Goal: Task Accomplishment & Management: Manage account settings

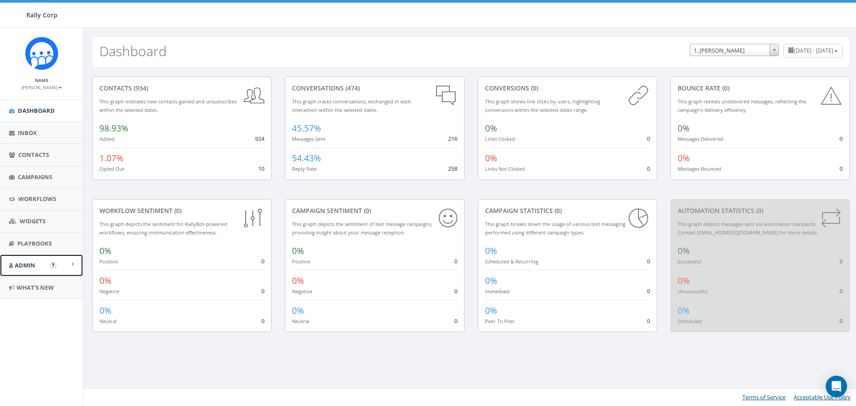
click at [47, 265] on link "Admin" at bounding box center [41, 266] width 83 height 22
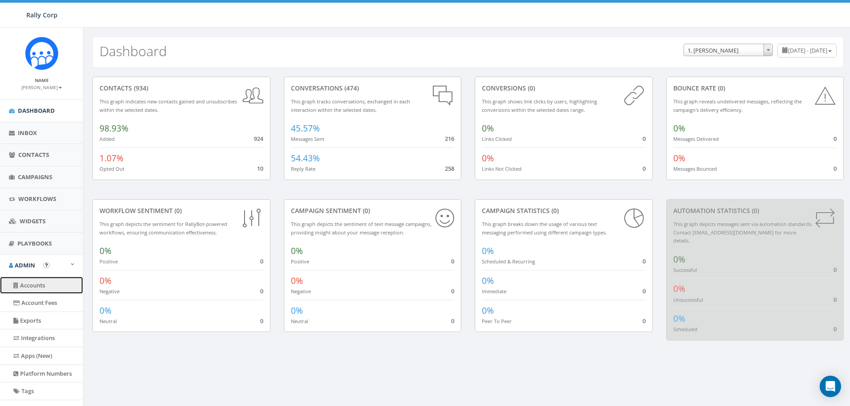
click at [36, 287] on link "Accounts" at bounding box center [41, 285] width 83 height 17
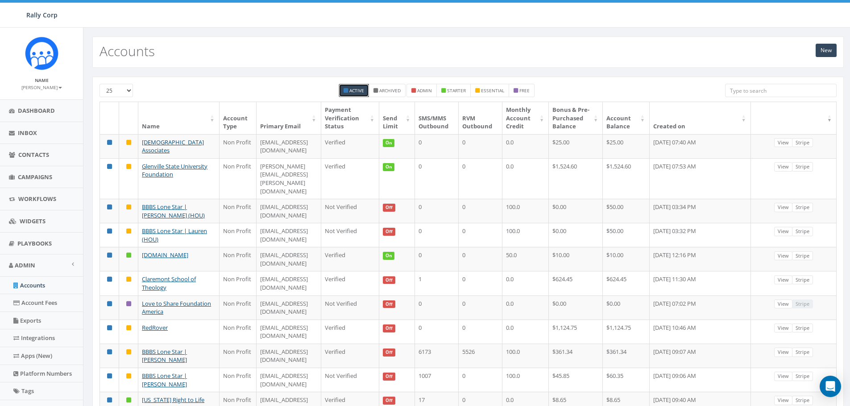
click at [732, 91] on input "search" at bounding box center [781, 90] width 112 height 13
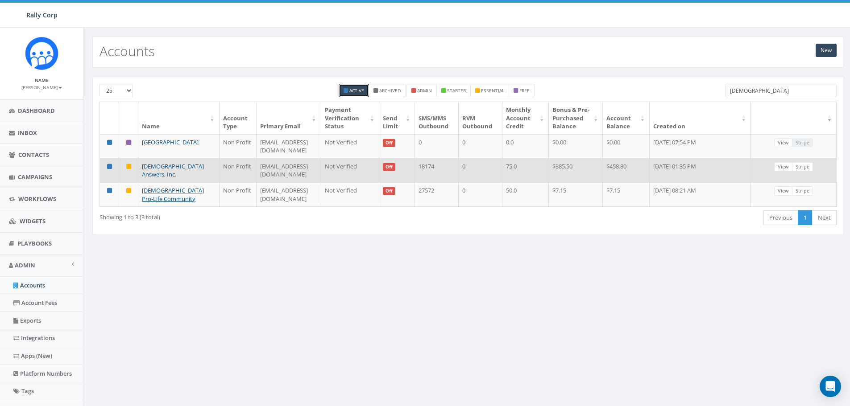
type input "catholic"
click at [160, 173] on link "Catholic Answers, Inc." at bounding box center [173, 170] width 62 height 17
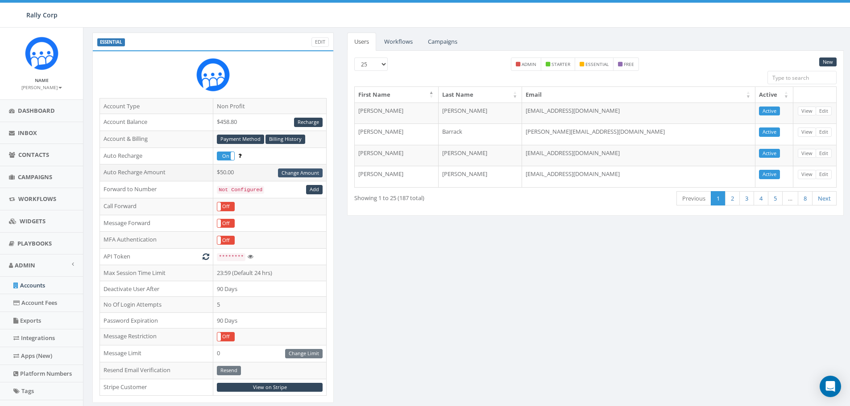
scroll to position [45, 0]
click at [283, 136] on link "Billing History" at bounding box center [285, 138] width 40 height 9
click at [236, 137] on link "Payment Method" at bounding box center [240, 138] width 47 height 9
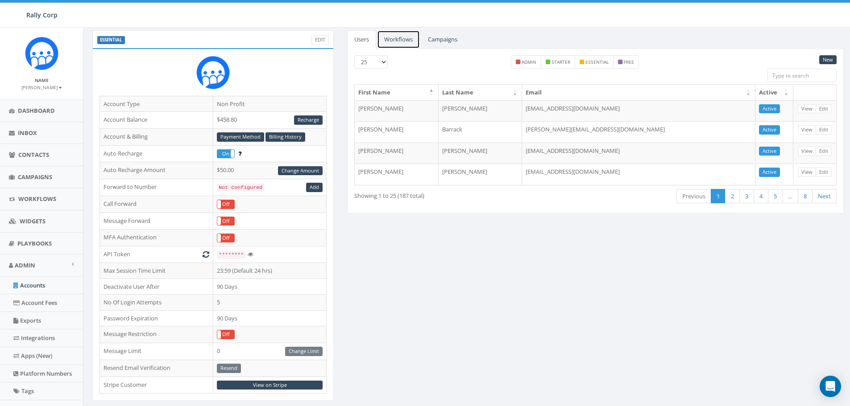
click at [405, 38] on link "Workflows" at bounding box center [398, 39] width 43 height 18
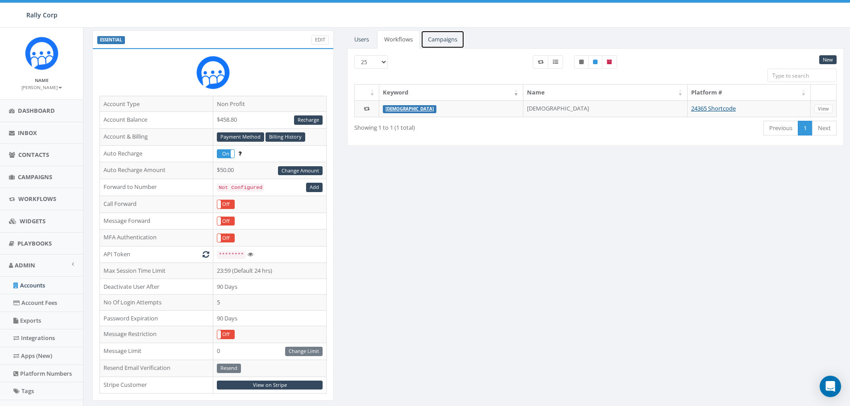
click at [443, 36] on link "Campaigns" at bounding box center [443, 39] width 44 height 18
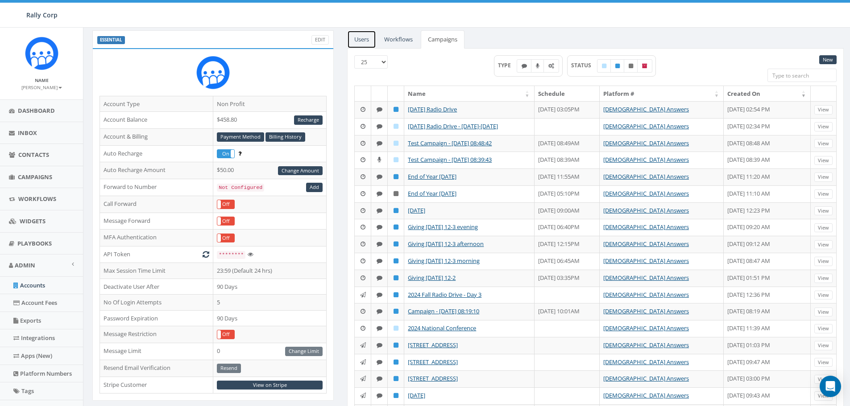
click at [357, 39] on link "Users" at bounding box center [361, 39] width 29 height 18
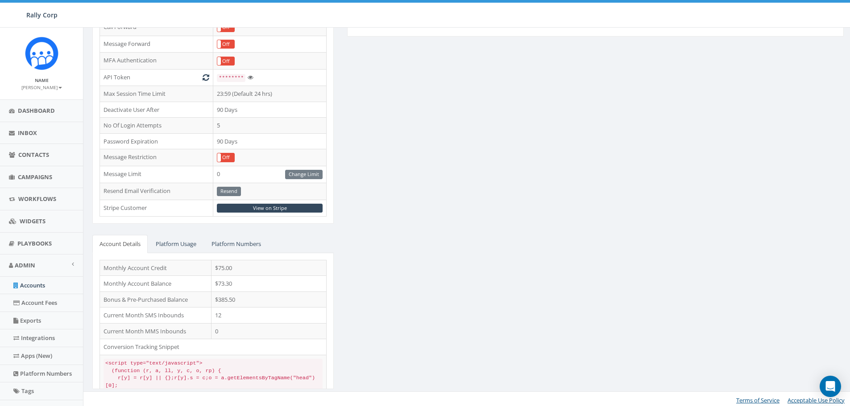
scroll to position [225, 0]
click at [272, 205] on link "View on Stripe" at bounding box center [270, 207] width 106 height 9
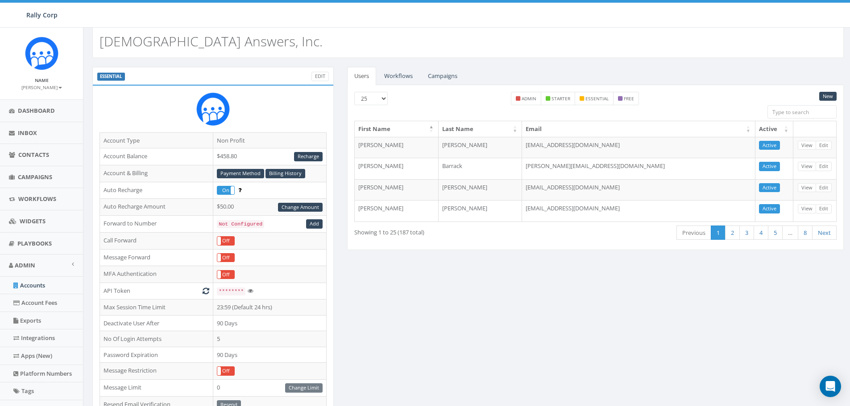
scroll to position [0, 0]
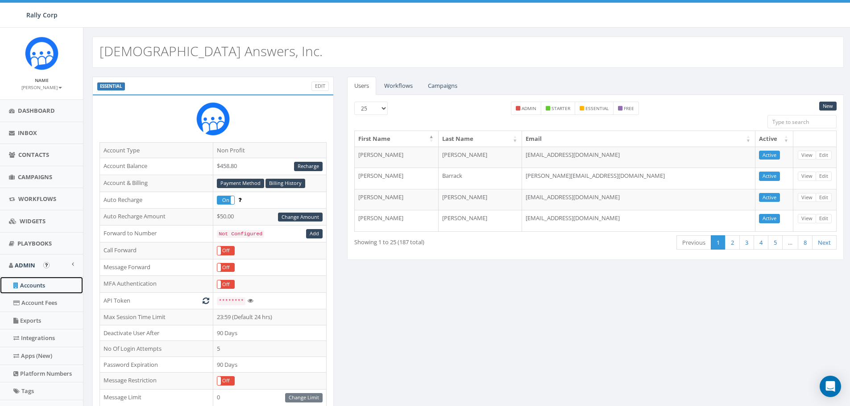
click at [34, 285] on link "Accounts" at bounding box center [41, 285] width 83 height 17
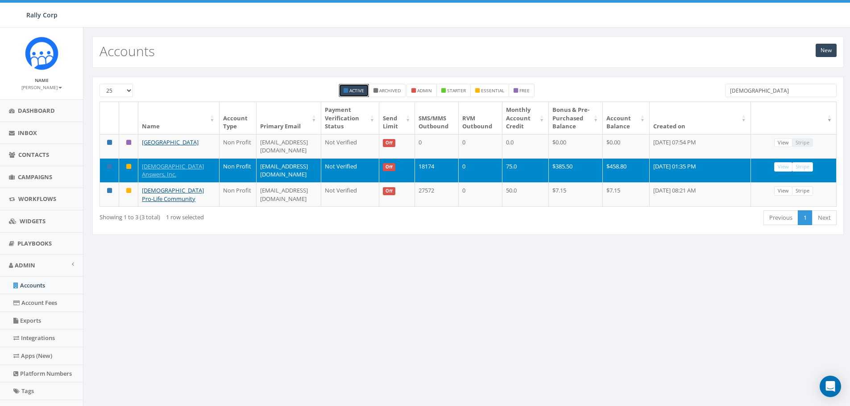
drag, startPoint x: 756, startPoint y: 90, endPoint x: 721, endPoint y: 92, distance: 34.8
click at [721, 92] on div "catholic" at bounding box center [780, 92] width 125 height 16
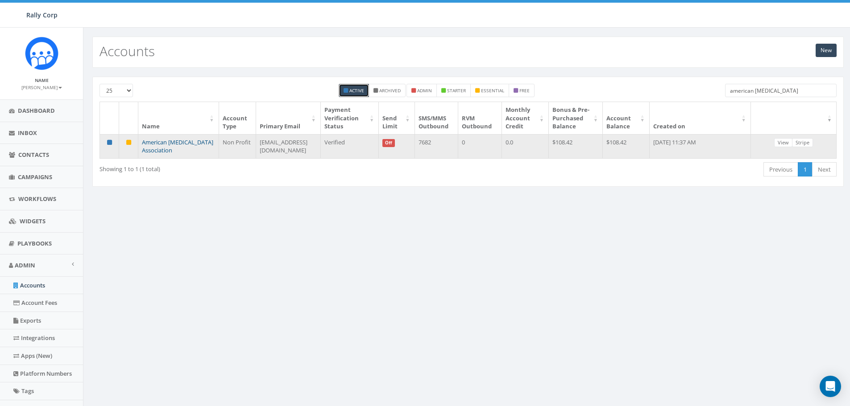
type input "american brain tumor"
click at [165, 147] on link "American [MEDICAL_DATA] Association" at bounding box center [177, 146] width 71 height 17
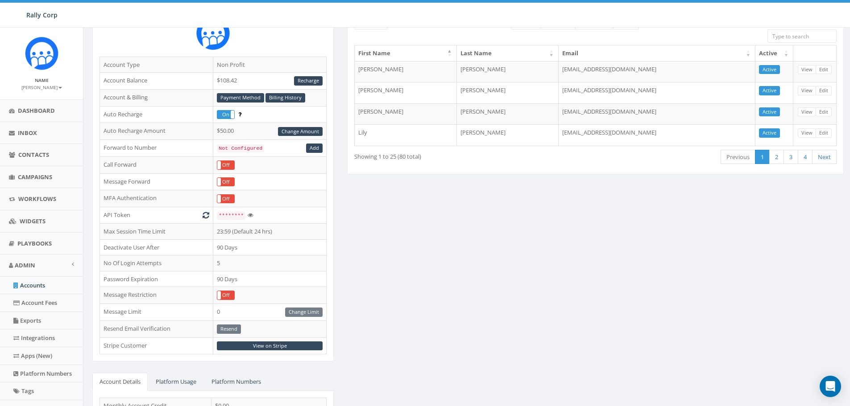
scroll to position [89, 0]
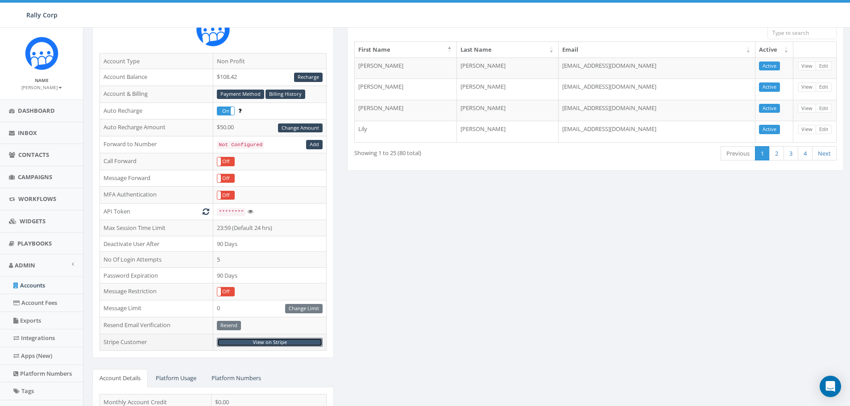
click at [266, 341] on link "View on Stripe" at bounding box center [270, 342] width 106 height 9
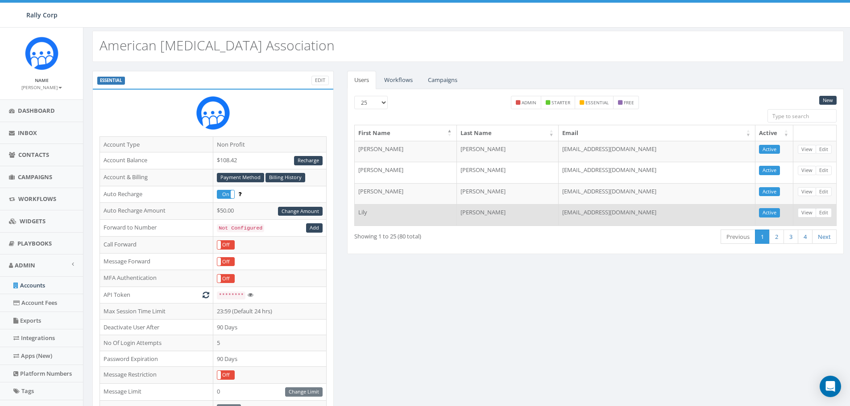
scroll to position [0, 0]
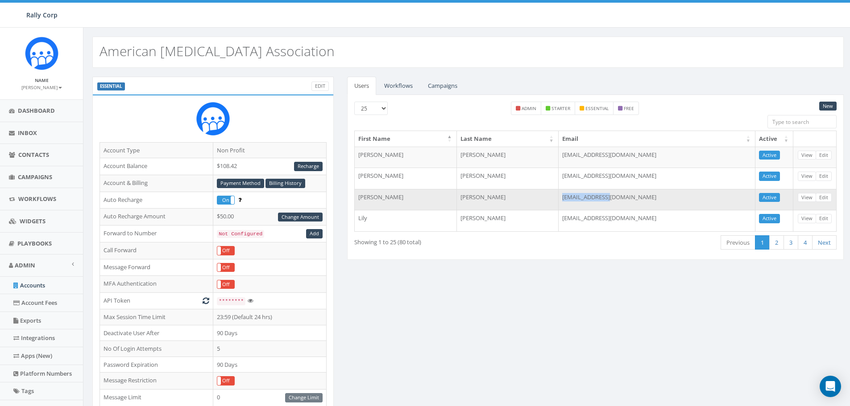
drag, startPoint x: 646, startPoint y: 198, endPoint x: 599, endPoint y: 198, distance: 47.3
click at [599, 198] on td "events@abta.org" at bounding box center [656, 199] width 197 height 21
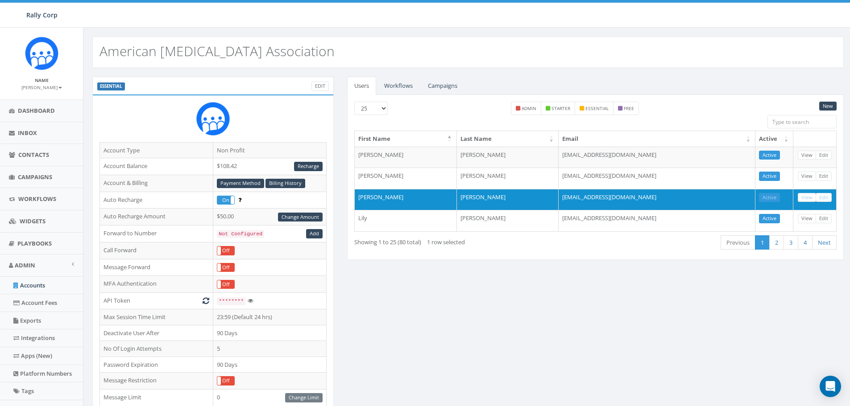
click at [587, 268] on div "Users Workflows Campaigns New 25 50 100 admin starter essential free First Name…" at bounding box center [595, 174] width 510 height 194
click at [397, 86] on link "Workflows" at bounding box center [398, 86] width 43 height 18
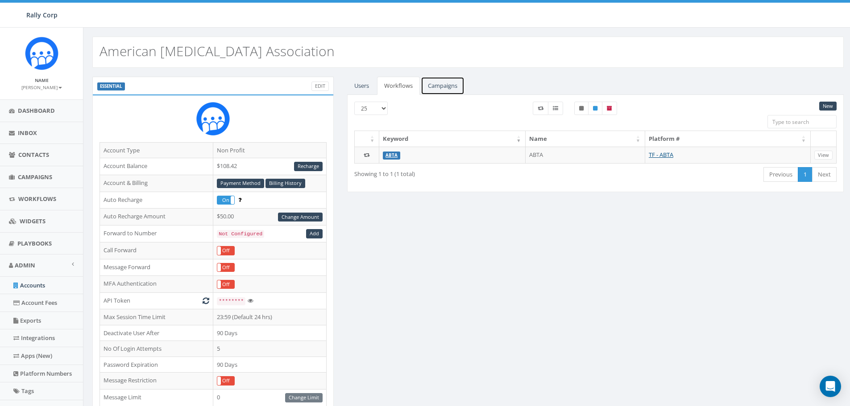
click at [440, 88] on link "Campaigns" at bounding box center [443, 86] width 44 height 18
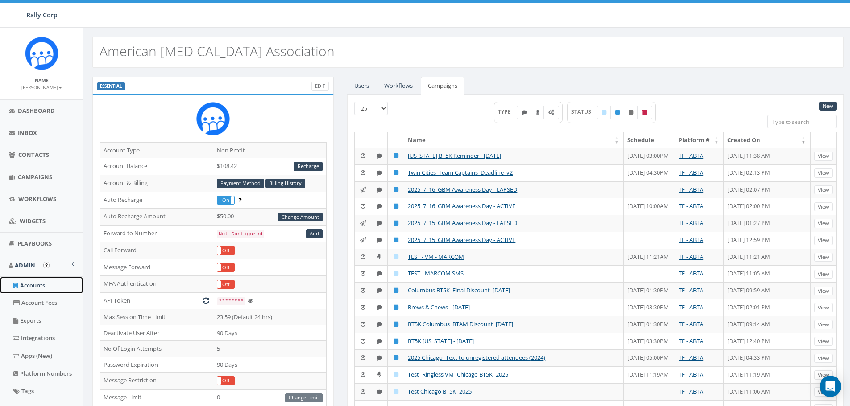
click at [31, 286] on link "Accounts" at bounding box center [41, 285] width 83 height 17
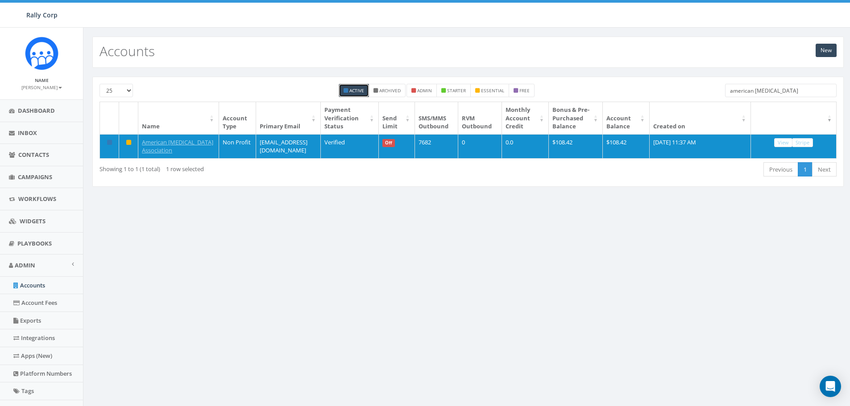
drag, startPoint x: 792, startPoint y: 88, endPoint x: 697, endPoint y: 93, distance: 94.7
click at [705, 99] on div "25 50 100 Active Archived admin starter essential free american [MEDICAL_DATA]" at bounding box center [468, 93] width 750 height 18
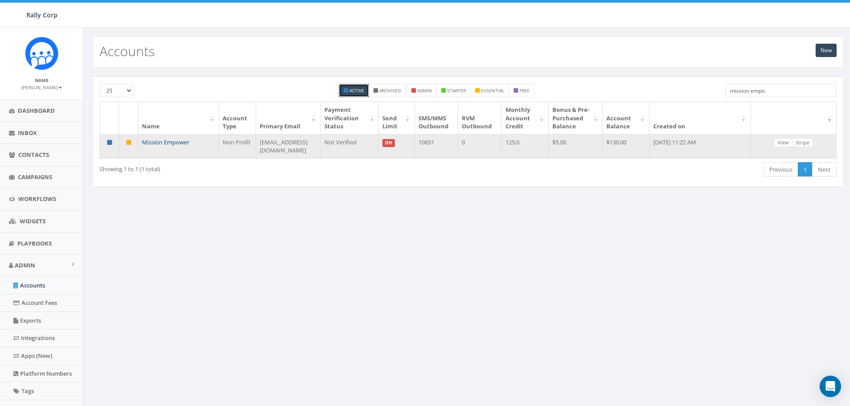
type input "mission empo"
click at [149, 146] on link "Mission Empower" at bounding box center [165, 142] width 47 height 8
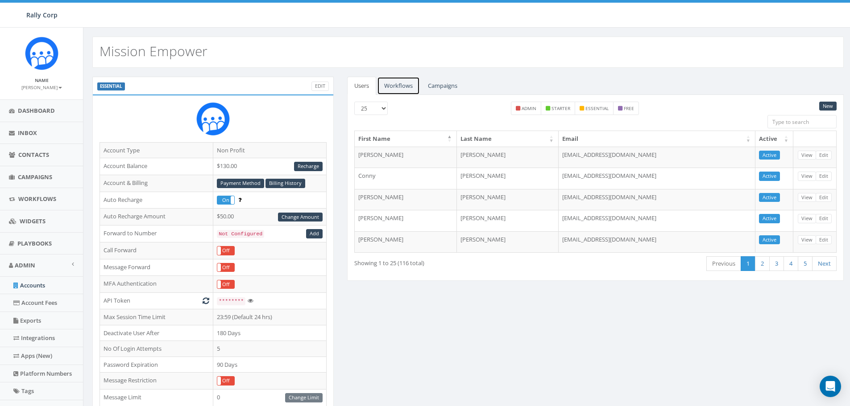
click at [397, 85] on link "Workflows" at bounding box center [398, 86] width 43 height 18
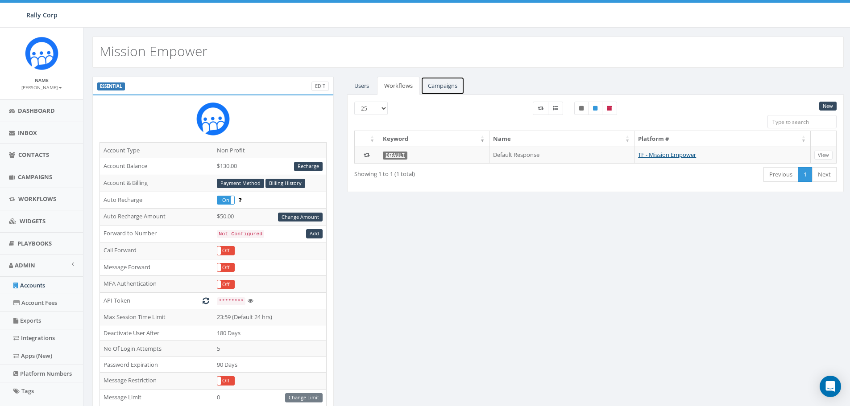
click at [438, 85] on link "Campaigns" at bounding box center [443, 86] width 44 height 18
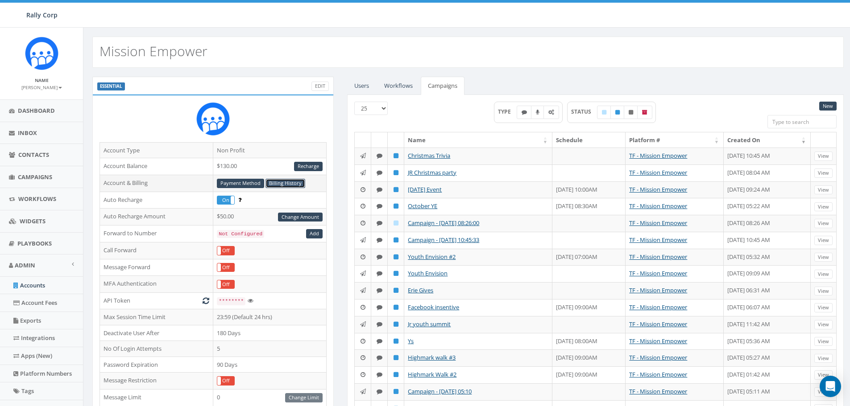
click at [274, 183] on link "Billing History" at bounding box center [285, 183] width 40 height 9
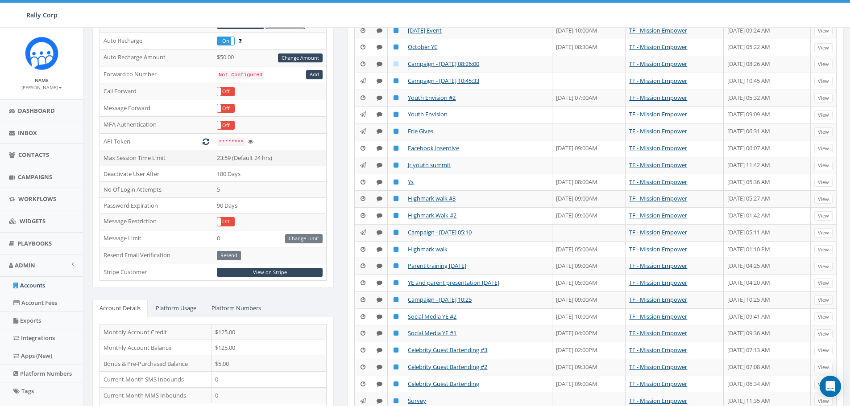
scroll to position [223, 0]
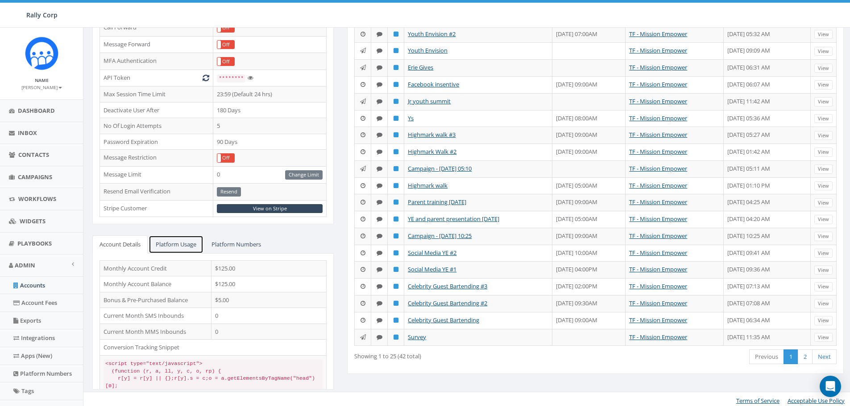
click at [169, 244] on link "Platform Usage" at bounding box center [176, 245] width 55 height 18
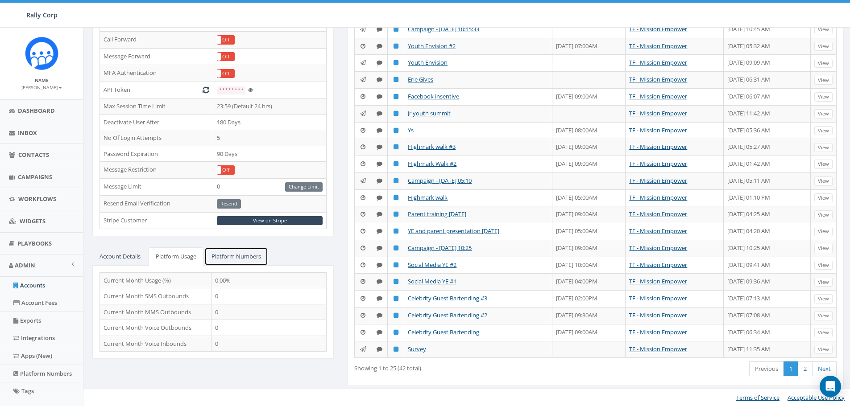
click at [233, 248] on link "Platform Numbers" at bounding box center [236, 257] width 64 height 18
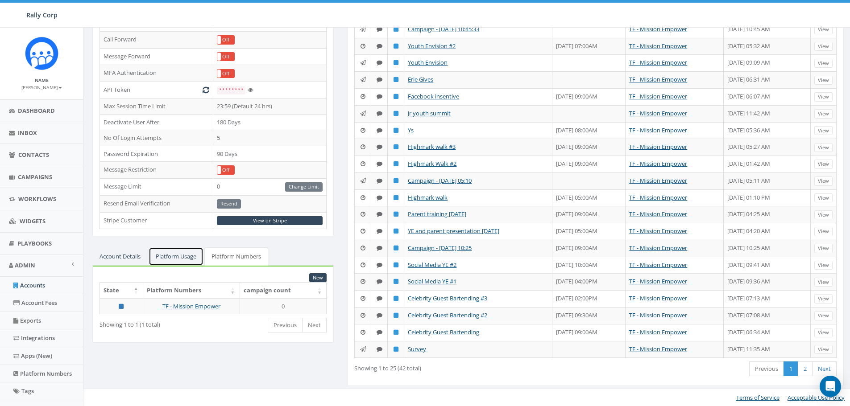
click at [167, 248] on link "Platform Usage" at bounding box center [176, 257] width 55 height 18
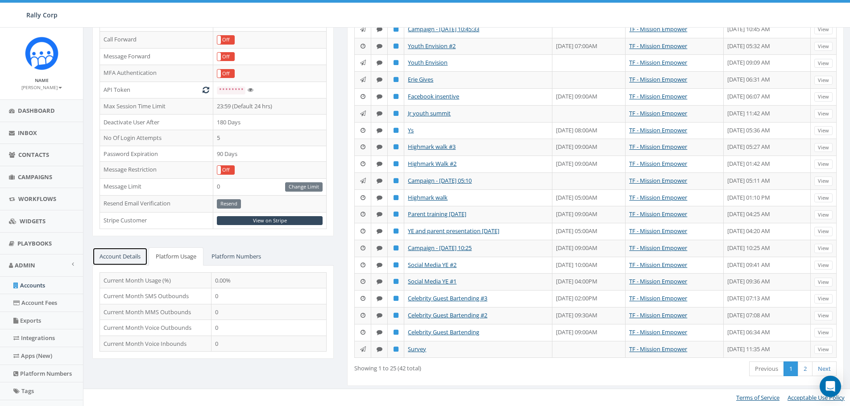
click at [115, 248] on link "Account Details" at bounding box center [119, 257] width 55 height 18
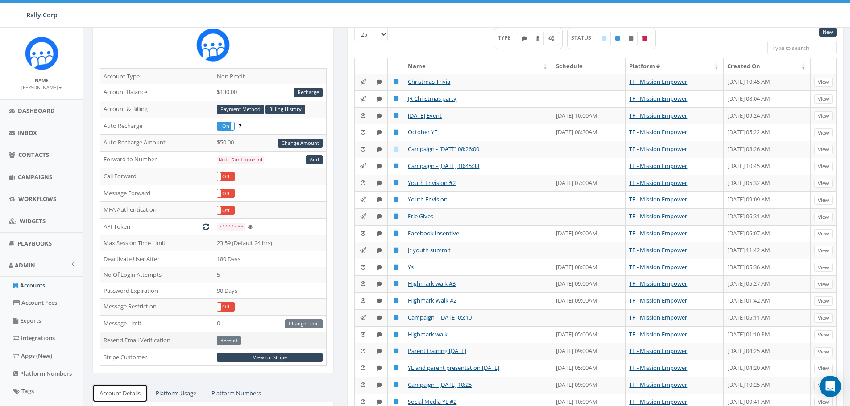
scroll to position [134, 0]
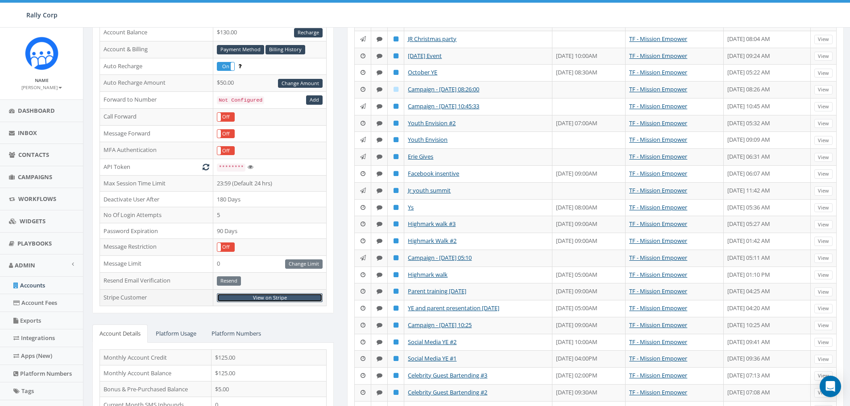
click at [263, 298] on link "View on Stripe" at bounding box center [270, 298] width 106 height 9
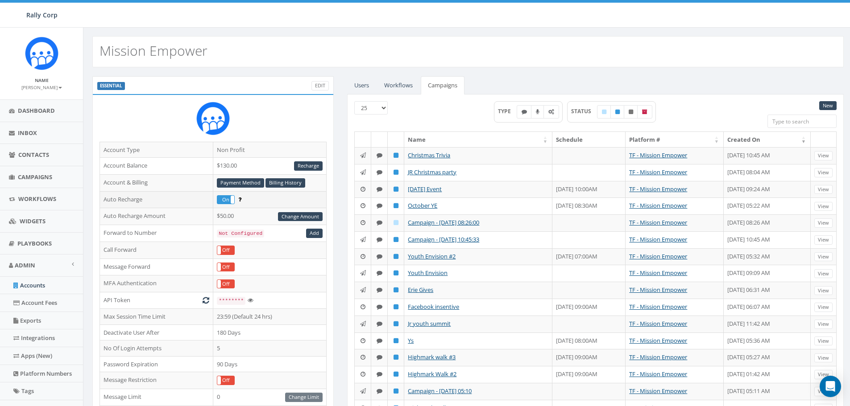
scroll to position [0, 0]
click at [32, 285] on link "Accounts" at bounding box center [41, 285] width 83 height 17
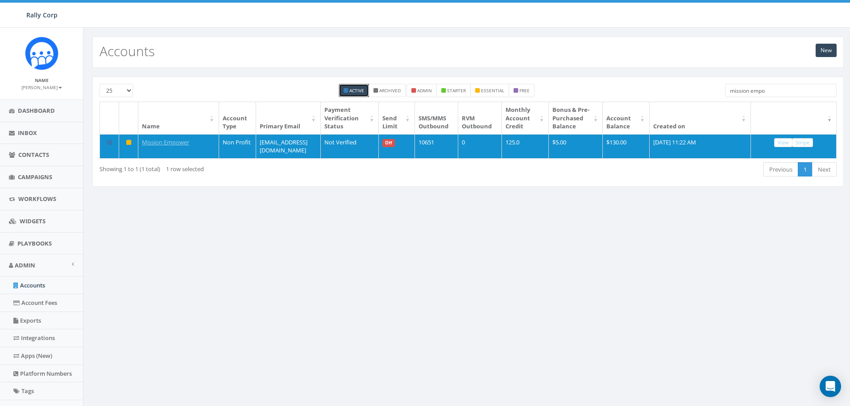
drag, startPoint x: 781, startPoint y: 90, endPoint x: 655, endPoint y: 94, distance: 126.3
click at [655, 94] on div "25 50 100 Active Archived admin starter essential free mission empo" at bounding box center [468, 93] width 750 height 18
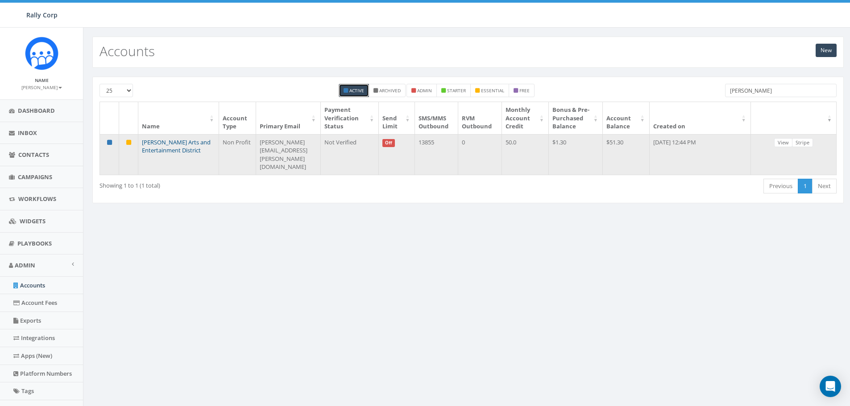
type input "[PERSON_NAME]"
click at [160, 153] on link "[PERSON_NAME] Arts and Entertainment District" at bounding box center [176, 146] width 69 height 17
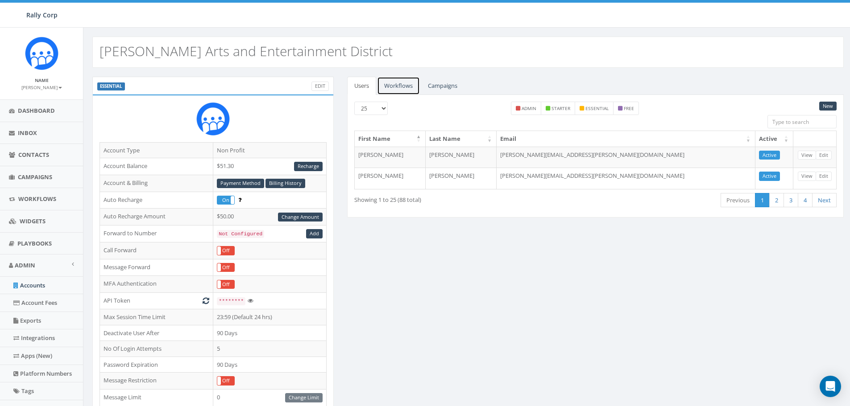
click at [395, 85] on link "Workflows" at bounding box center [398, 86] width 43 height 18
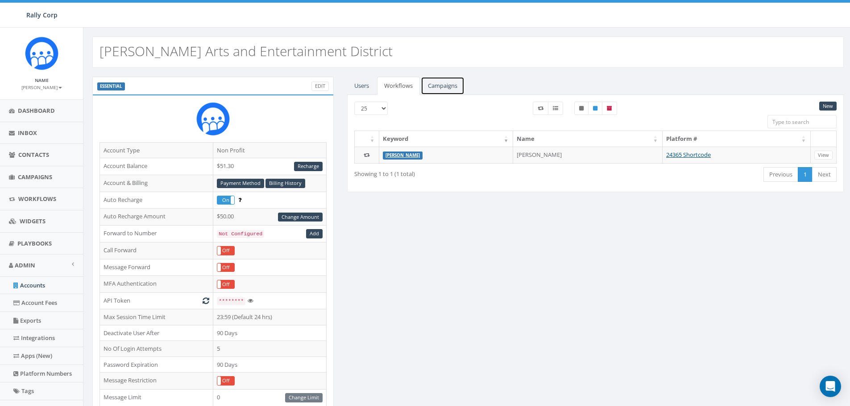
click at [451, 84] on link "Campaigns" at bounding box center [443, 86] width 44 height 18
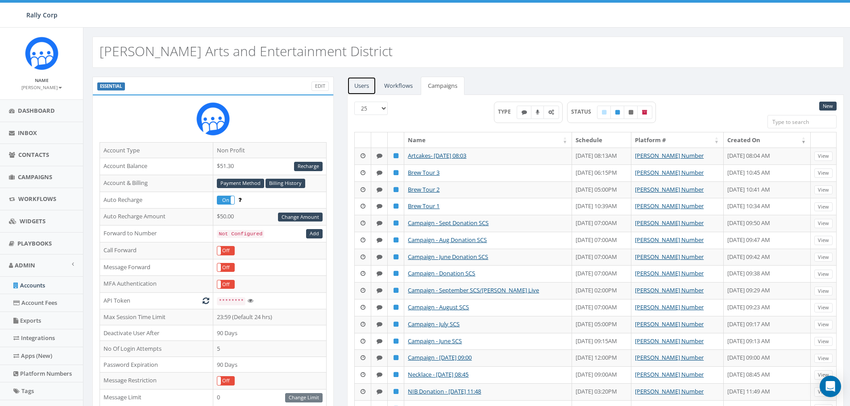
click at [360, 88] on link "Users" at bounding box center [361, 86] width 29 height 18
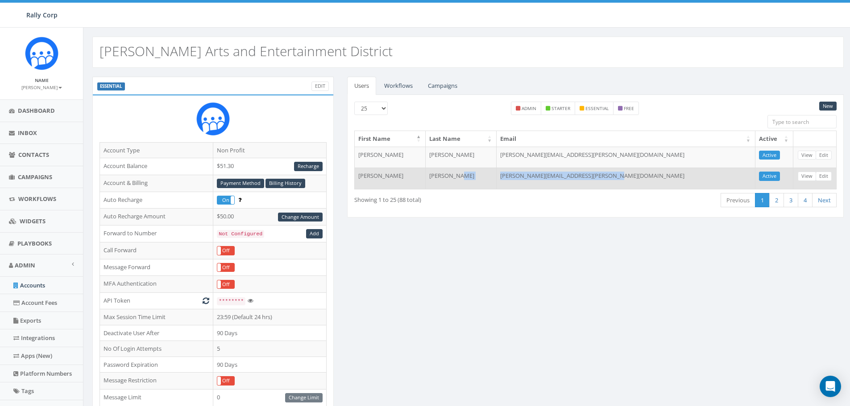
drag, startPoint x: 648, startPoint y: 176, endPoint x: 533, endPoint y: 182, distance: 115.2
click at [533, 182] on tr "Pedro Concepcion pedro.concepcion@notoartsdistrict.org Active View Edit" at bounding box center [596, 178] width 482 height 21
copy tr "pedro.concepcion@notoartsdistrict.org"
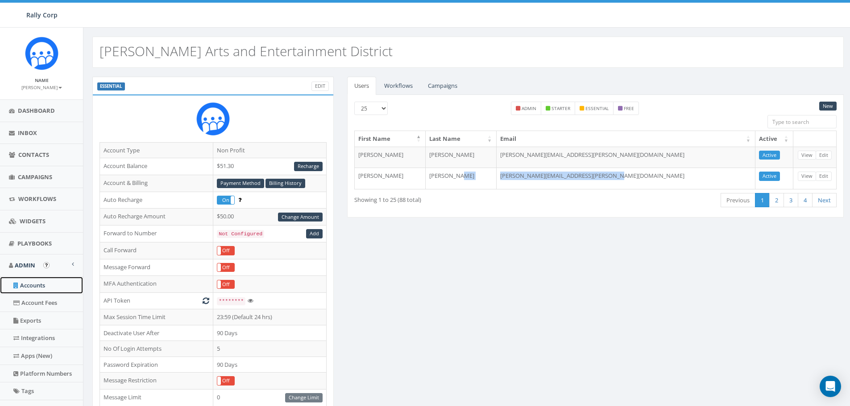
click at [32, 287] on link "Accounts" at bounding box center [41, 285] width 83 height 17
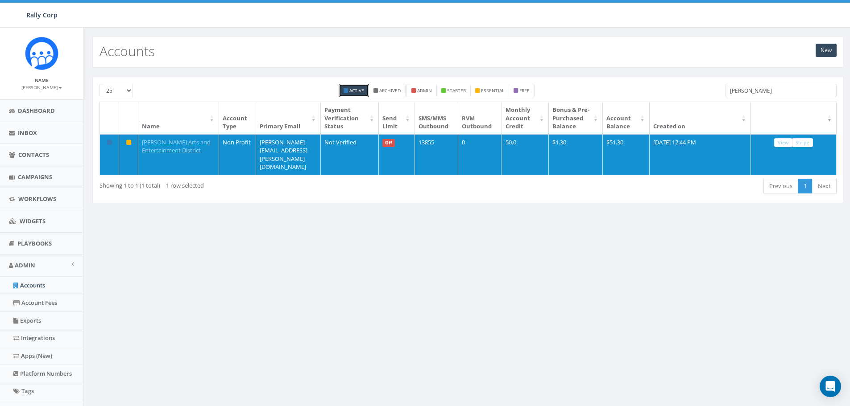
click at [756, 91] on input "[PERSON_NAME]" at bounding box center [781, 90] width 112 height 13
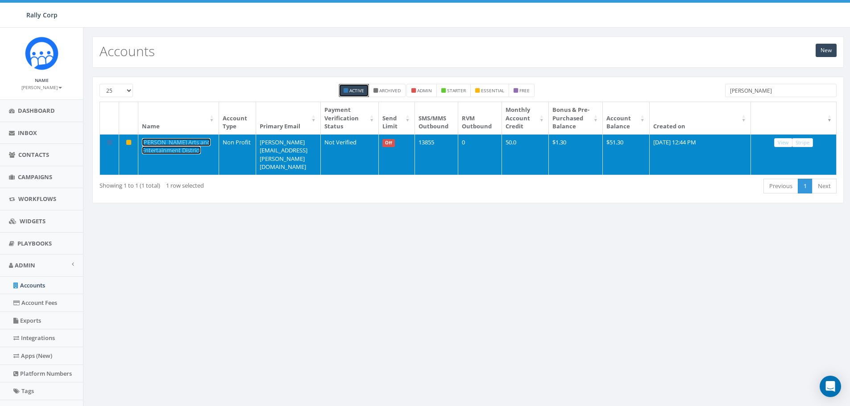
click at [153, 155] on link "[PERSON_NAME] Arts and Entertainment District" at bounding box center [176, 146] width 69 height 17
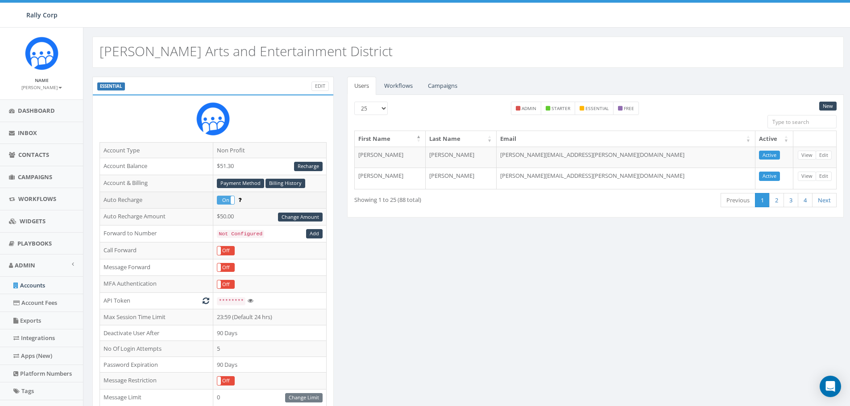
click at [227, 199] on label "On" at bounding box center [225, 200] width 17 height 8
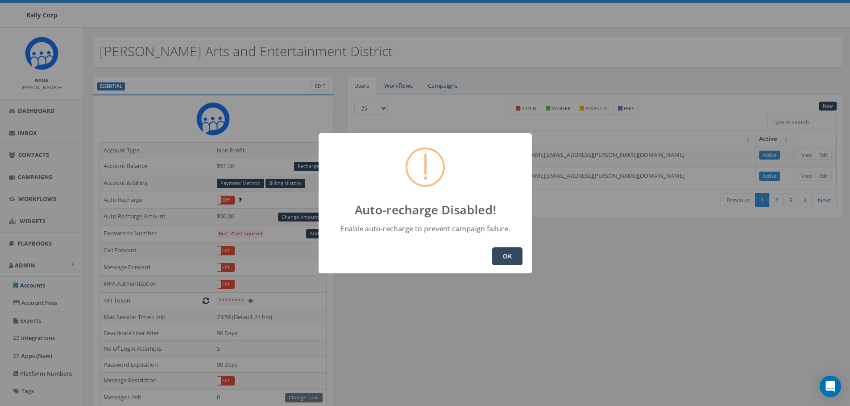
click at [513, 255] on button "OK" at bounding box center [507, 257] width 30 height 18
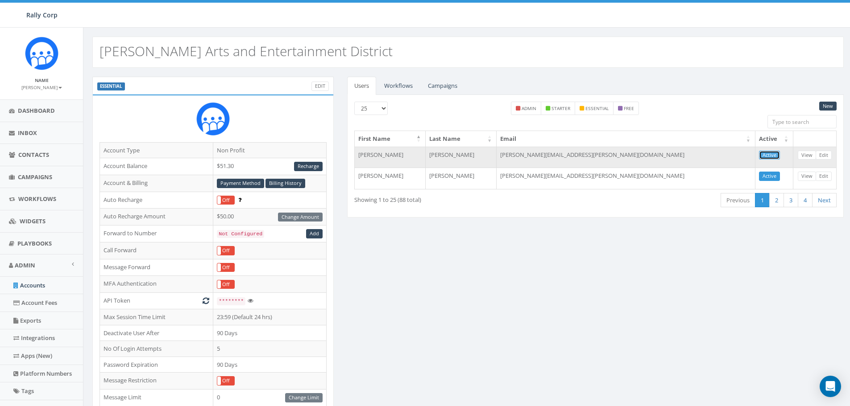
click at [772, 155] on link "Active" at bounding box center [769, 155] width 21 height 9
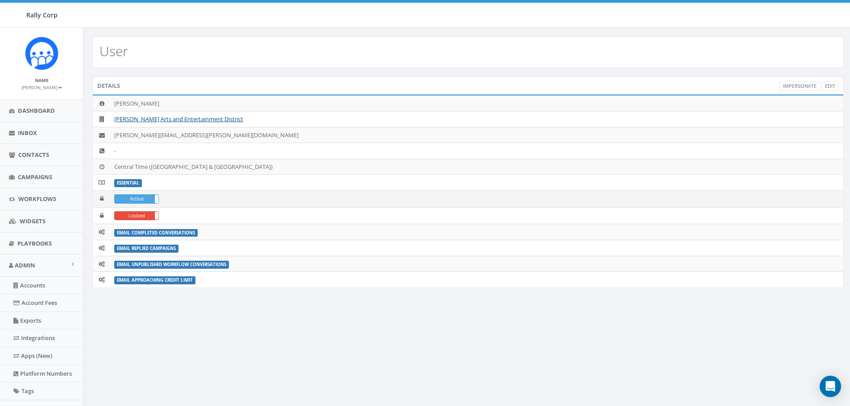
click at [151, 196] on label "Active" at bounding box center [137, 199] width 44 height 8
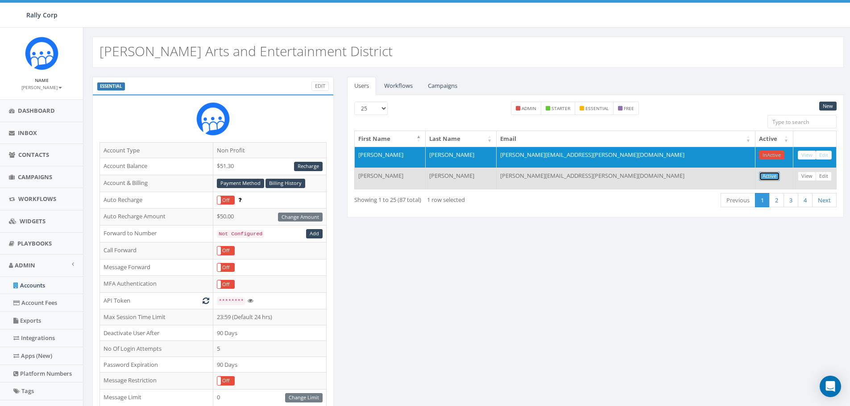
click at [766, 177] on link "Active" at bounding box center [769, 176] width 21 height 9
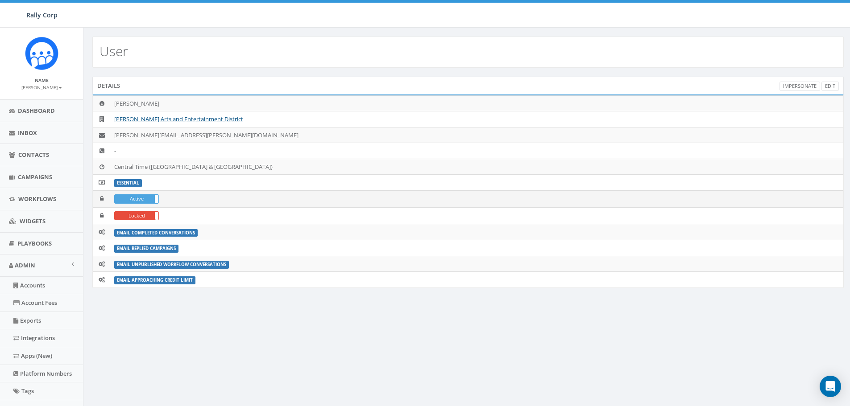
click at [149, 198] on label "Active" at bounding box center [137, 199] width 44 height 8
click at [34, 286] on link "Accounts" at bounding box center [41, 285] width 83 height 17
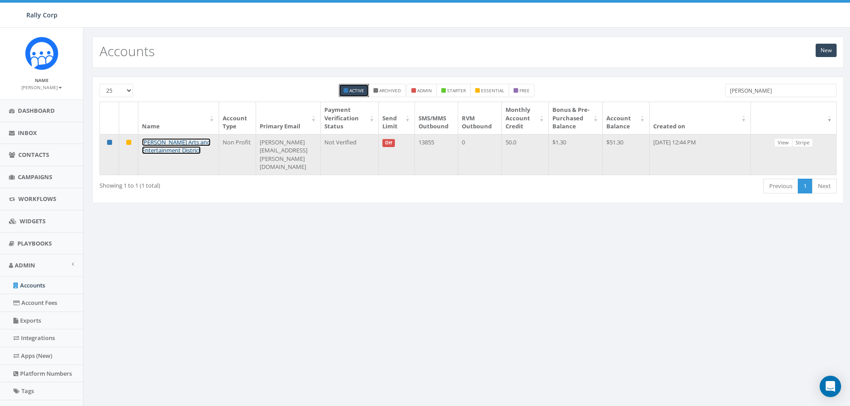
click at [150, 150] on link "[PERSON_NAME] Arts and Entertainment District" at bounding box center [176, 146] width 69 height 17
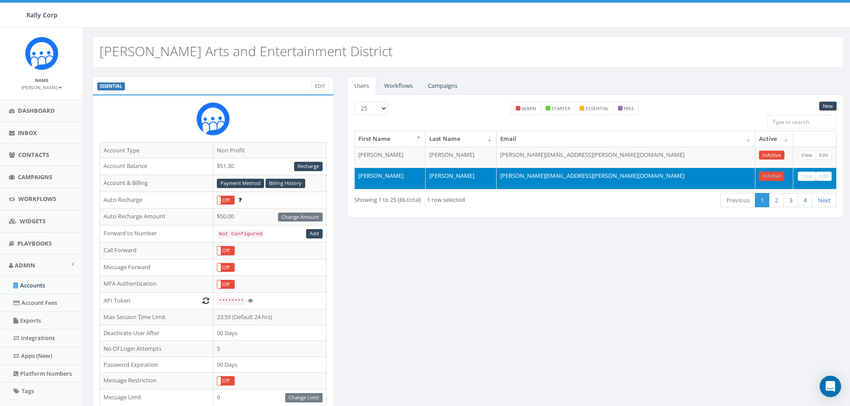
click at [496, 321] on div "ESSENTIAL Edit Account Type Non Profit Account Balance $51.30 Recharge Account …" at bounding box center [468, 350] width 765 height 547
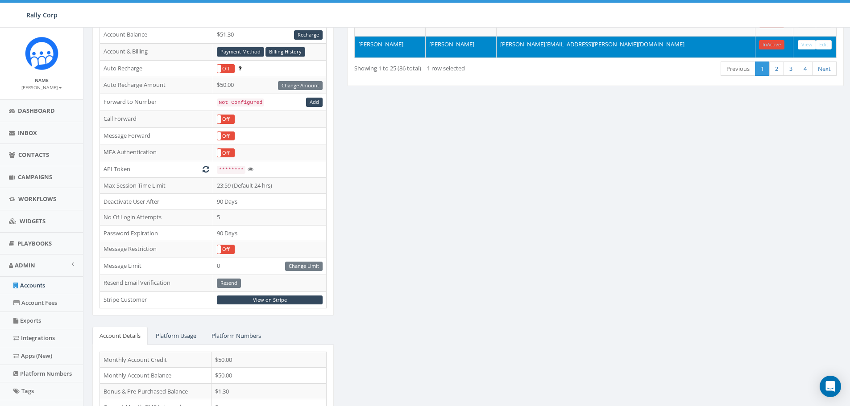
scroll to position [134, 0]
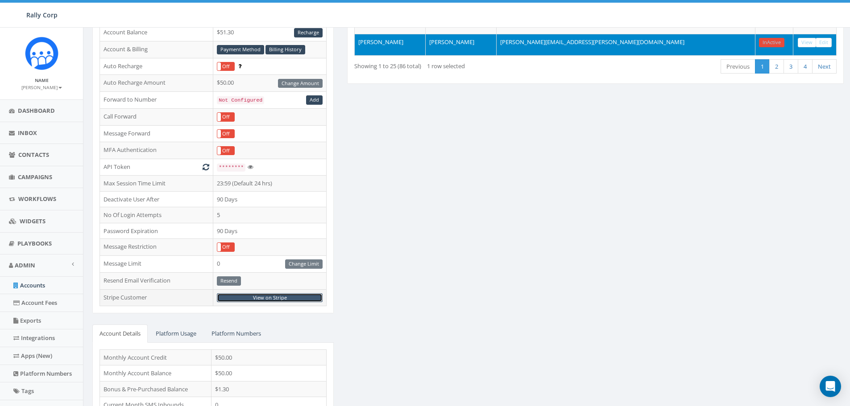
click at [263, 298] on link "View on Stripe" at bounding box center [270, 298] width 106 height 9
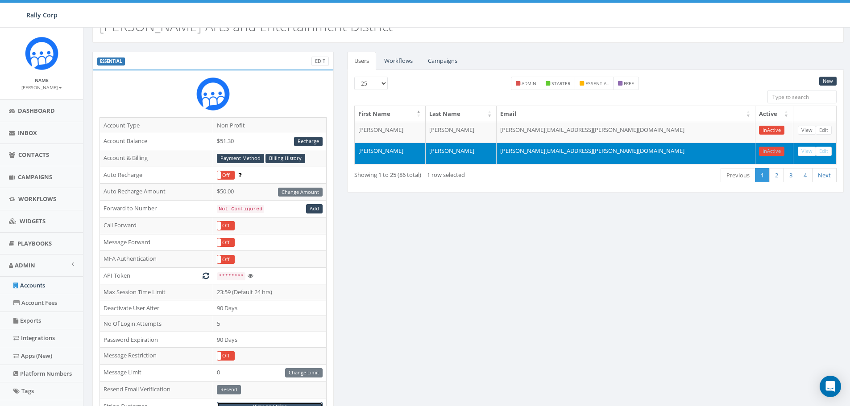
scroll to position [0, 0]
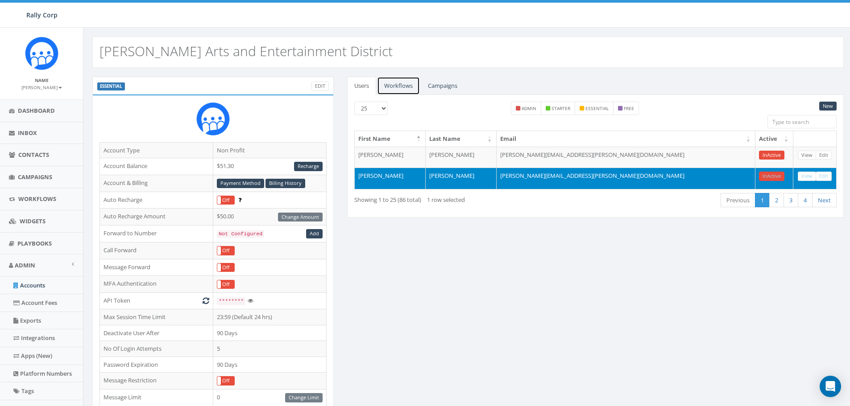
click at [398, 79] on link "Workflows" at bounding box center [398, 86] width 43 height 18
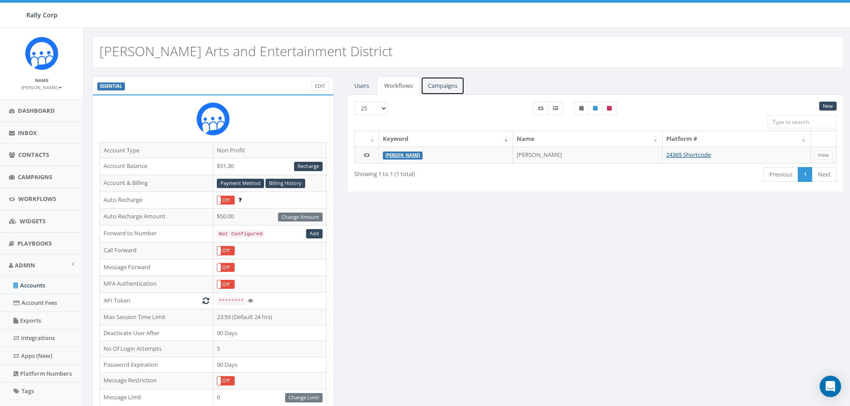
click at [442, 85] on link "Campaigns" at bounding box center [443, 86] width 44 height 18
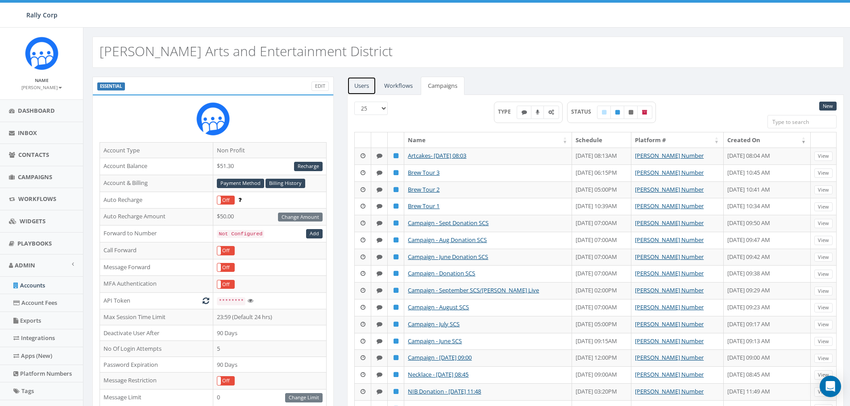
click at [362, 84] on link "Users" at bounding box center [361, 86] width 29 height 18
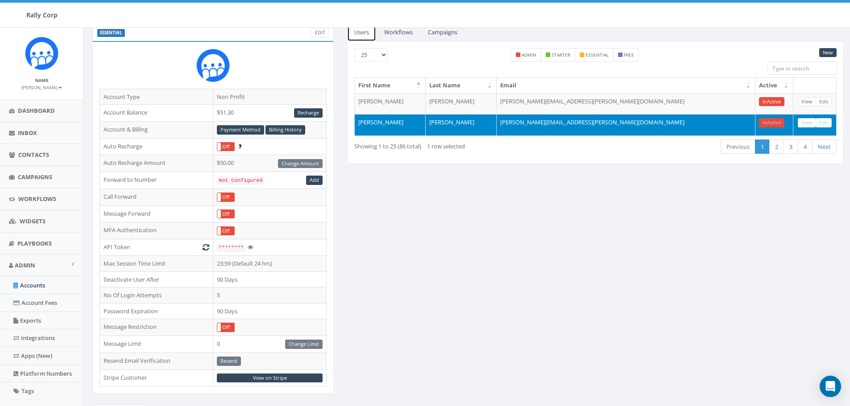
scroll to position [45, 0]
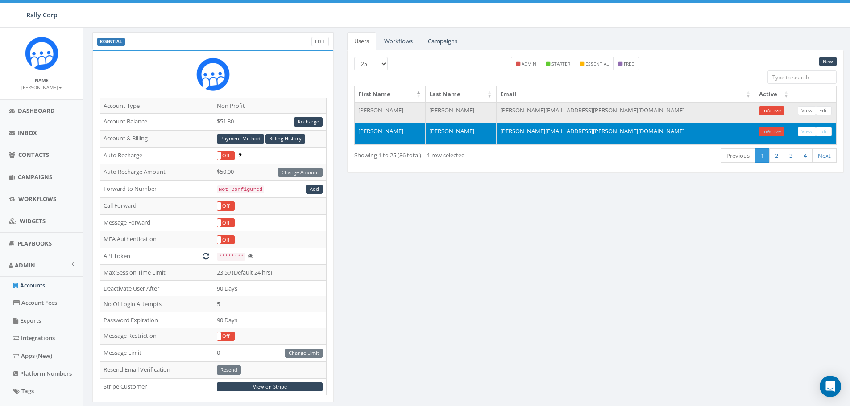
click at [364, 114] on td "Lori" at bounding box center [390, 112] width 71 height 21
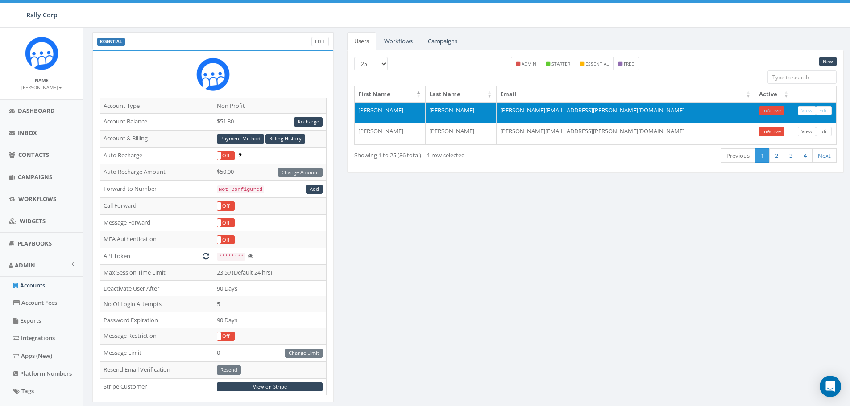
click at [364, 114] on td "Lori" at bounding box center [390, 112] width 71 height 21
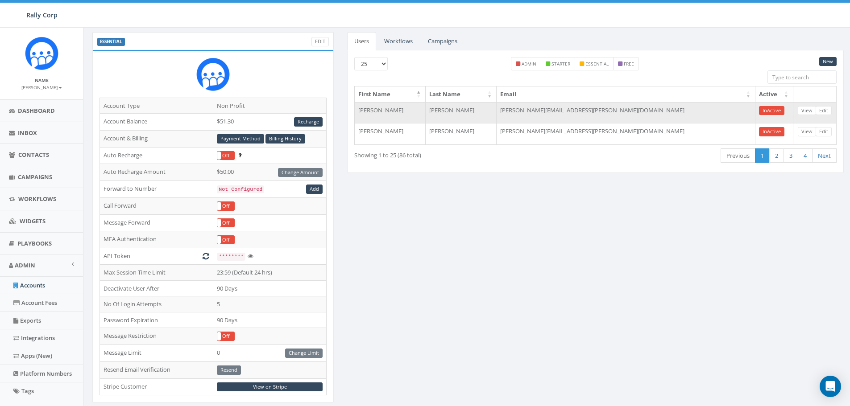
click at [564, 114] on td "[PERSON_NAME][EMAIL_ADDRESS][PERSON_NAME][DOMAIN_NAME]" at bounding box center [625, 112] width 259 height 21
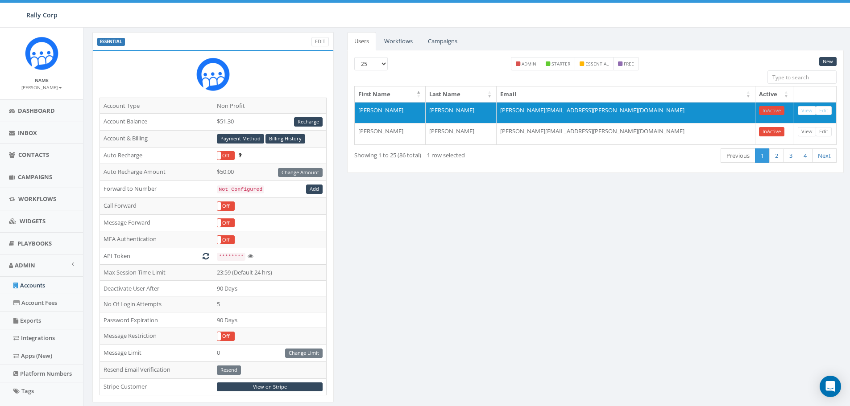
click at [533, 248] on div "ESSENTIAL Edit Account Type Non Profit Account Balance $51.30 Recharge Account …" at bounding box center [468, 305] width 765 height 547
click at [466, 289] on div "ESSENTIAL Edit Account Type Non Profit Account Balance $51.30 Recharge Account …" at bounding box center [468, 305] width 765 height 547
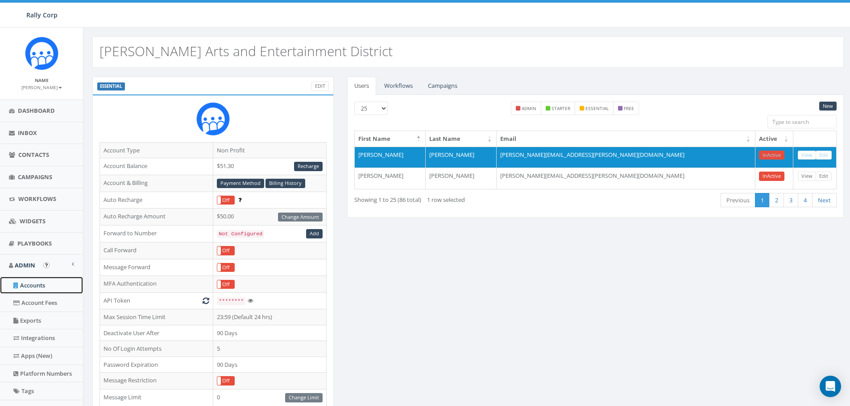
click at [35, 285] on link "Accounts" at bounding box center [41, 285] width 83 height 17
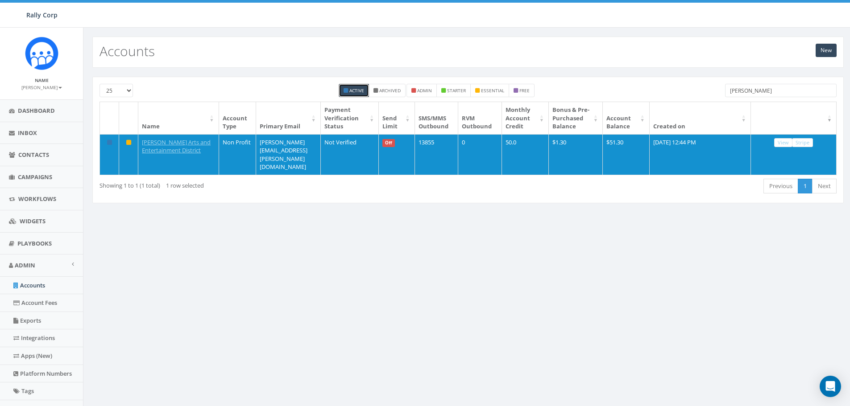
click at [755, 91] on input "[PERSON_NAME]" at bounding box center [781, 90] width 112 height 13
click at [32, 285] on link "Accounts" at bounding box center [41, 285] width 83 height 17
click at [58, 88] on b at bounding box center [60, 88] width 4 height 2
click at [32, 111] on link "Sign Out" at bounding box center [44, 112] width 70 height 11
